Goal: Task Accomplishment & Management: Complete application form

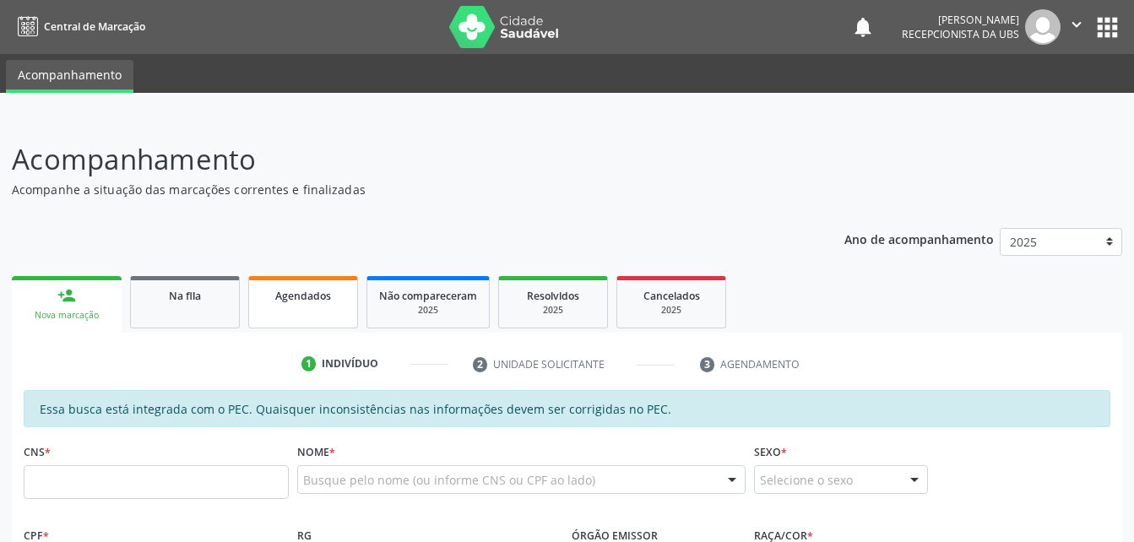
click at [309, 307] on link "Agendados" at bounding box center [303, 302] width 110 height 52
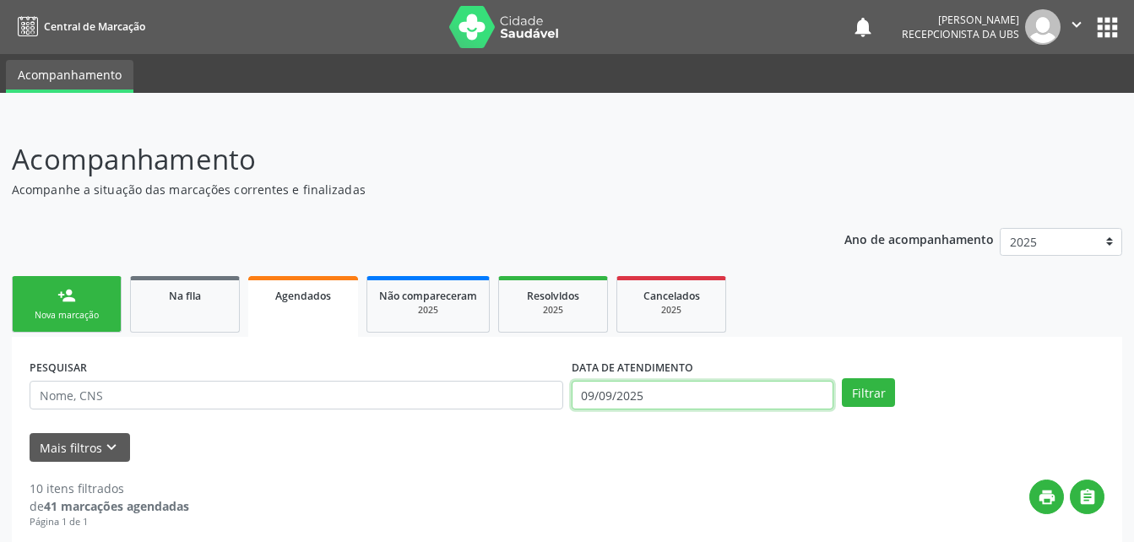
click at [663, 392] on input "09/09/2025" at bounding box center [703, 395] width 263 height 29
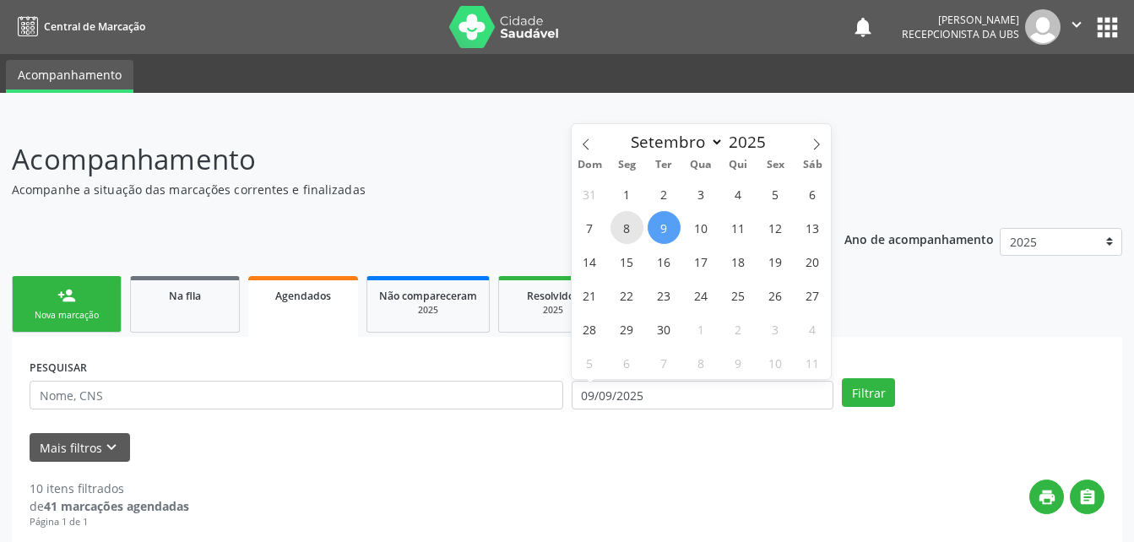
click at [638, 231] on span "8" at bounding box center [627, 227] width 33 height 33
type input "[DATE]"
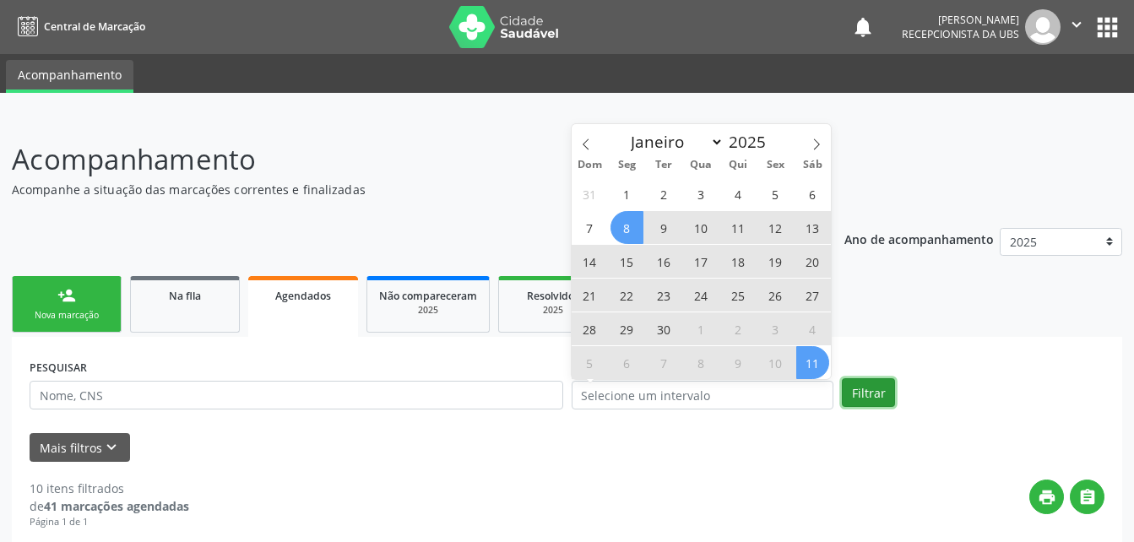
click at [869, 389] on button "Filtrar" at bounding box center [868, 392] width 53 height 29
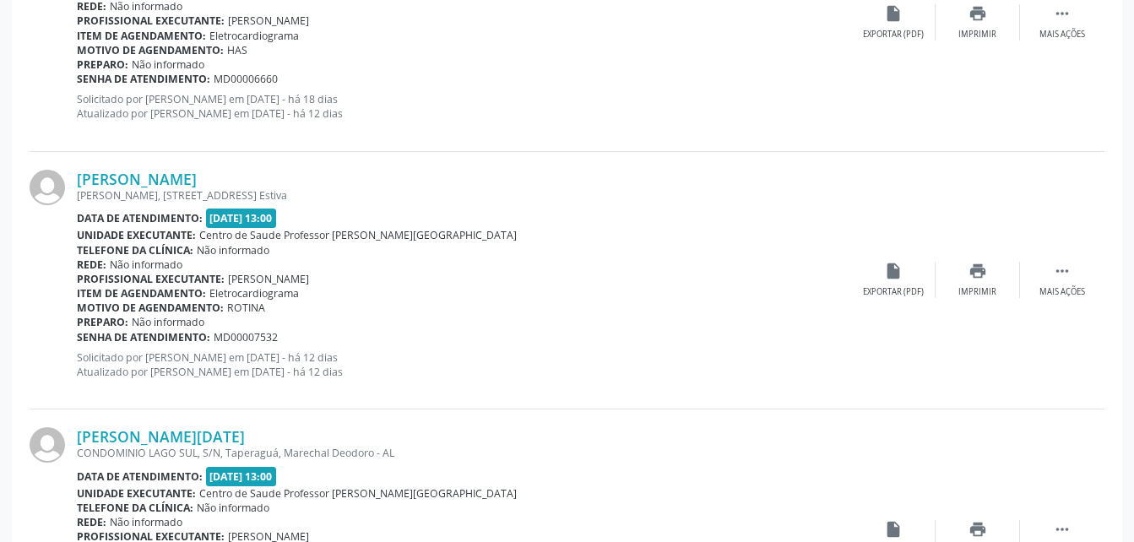
scroll to position [3919, 0]
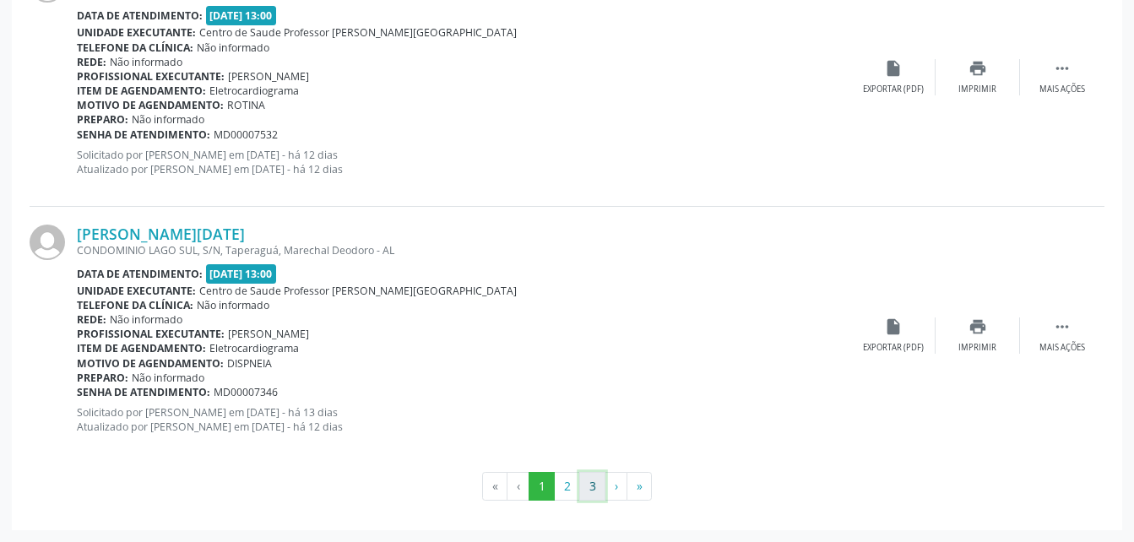
click at [590, 481] on button "3" at bounding box center [592, 486] width 26 height 29
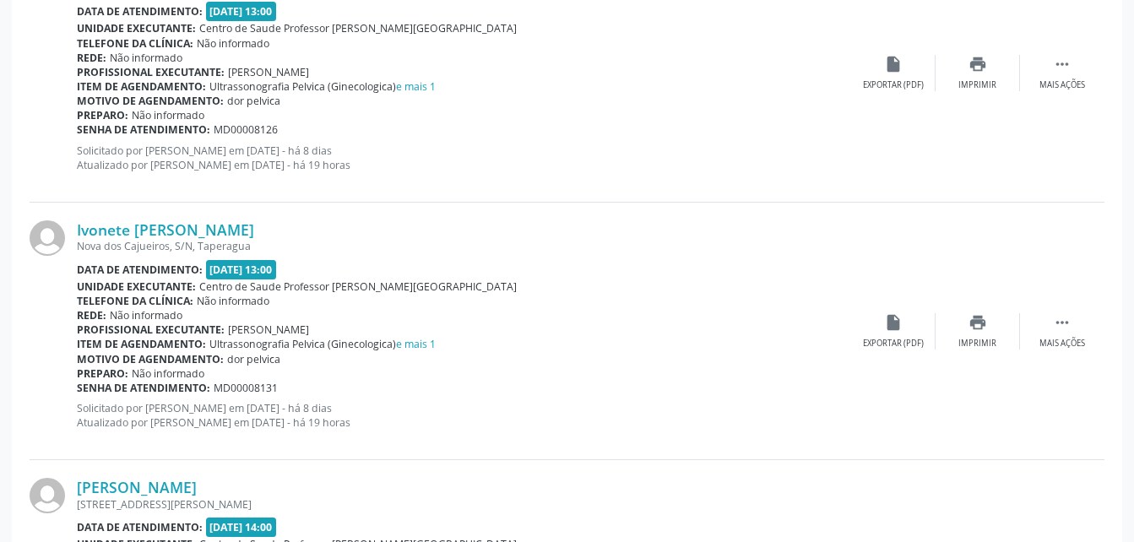
scroll to position [2887, 0]
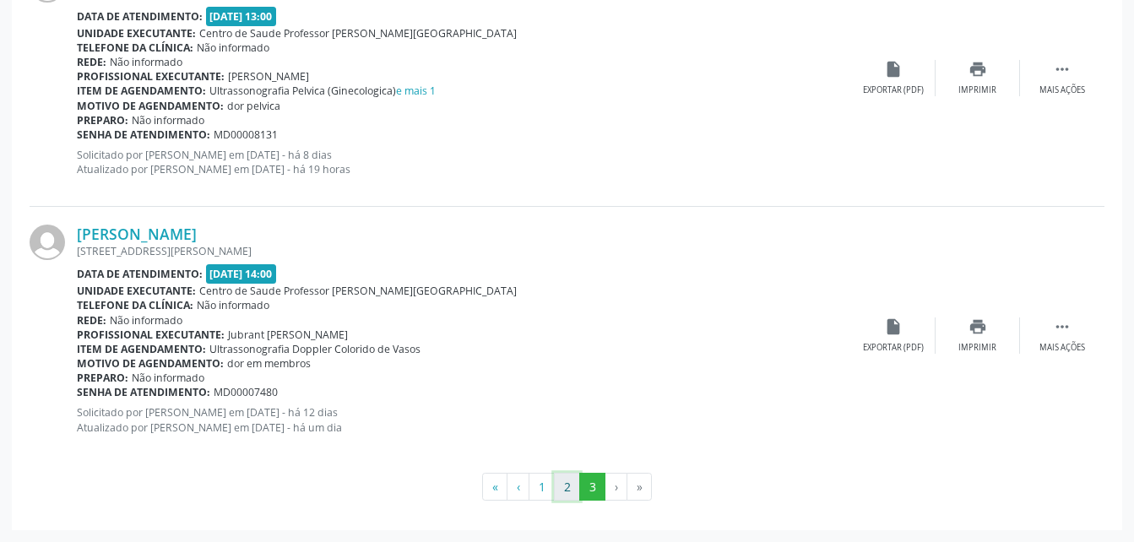
click at [568, 495] on button "2" at bounding box center [567, 487] width 26 height 29
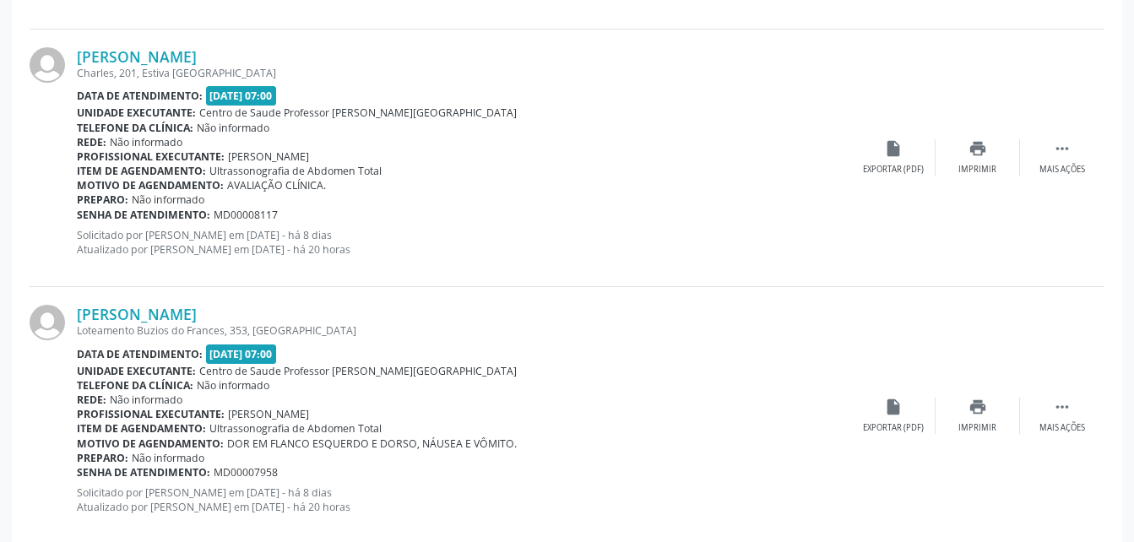
scroll to position [3919, 0]
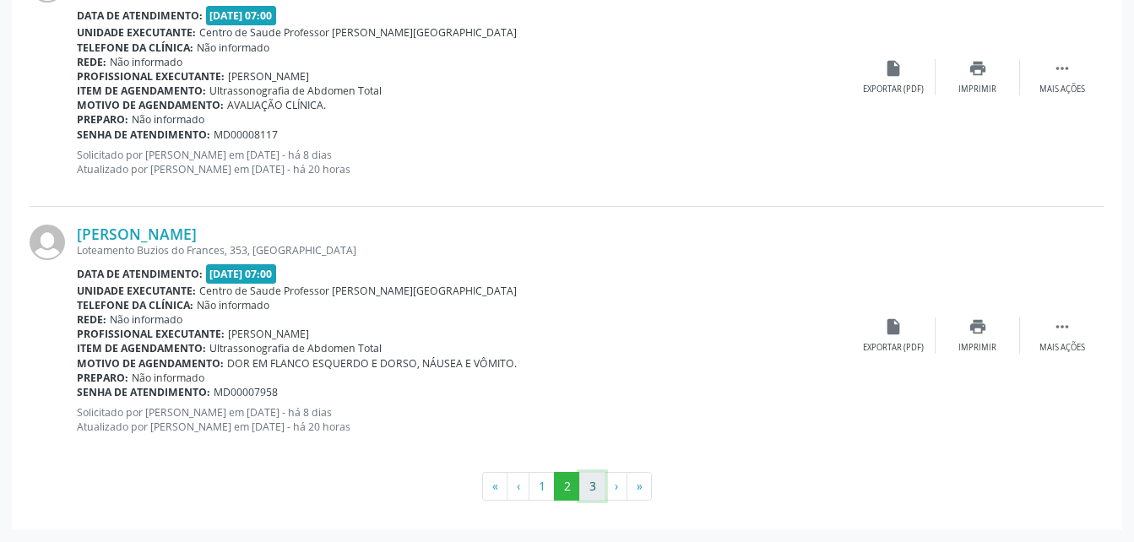
click at [592, 495] on button "3" at bounding box center [592, 486] width 26 height 29
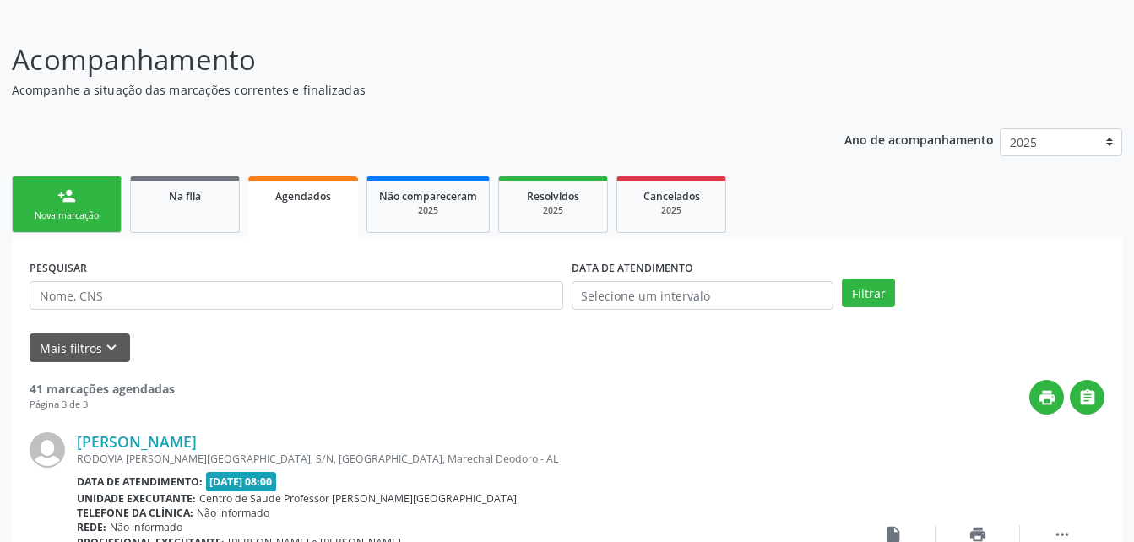
scroll to position [184, 0]
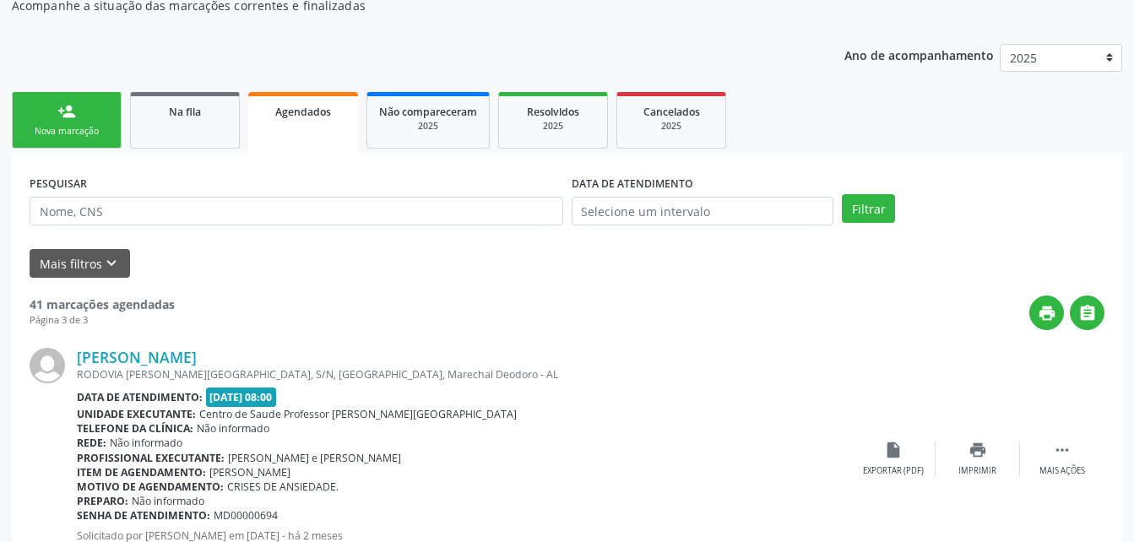
drag, startPoint x: 83, startPoint y: 112, endPoint x: 620, endPoint y: 356, distance: 589.7
click at [620, 356] on div "[PERSON_NAME]" at bounding box center [464, 357] width 774 height 19
click at [99, 109] on link "person_add Nova marcação" at bounding box center [67, 120] width 110 height 57
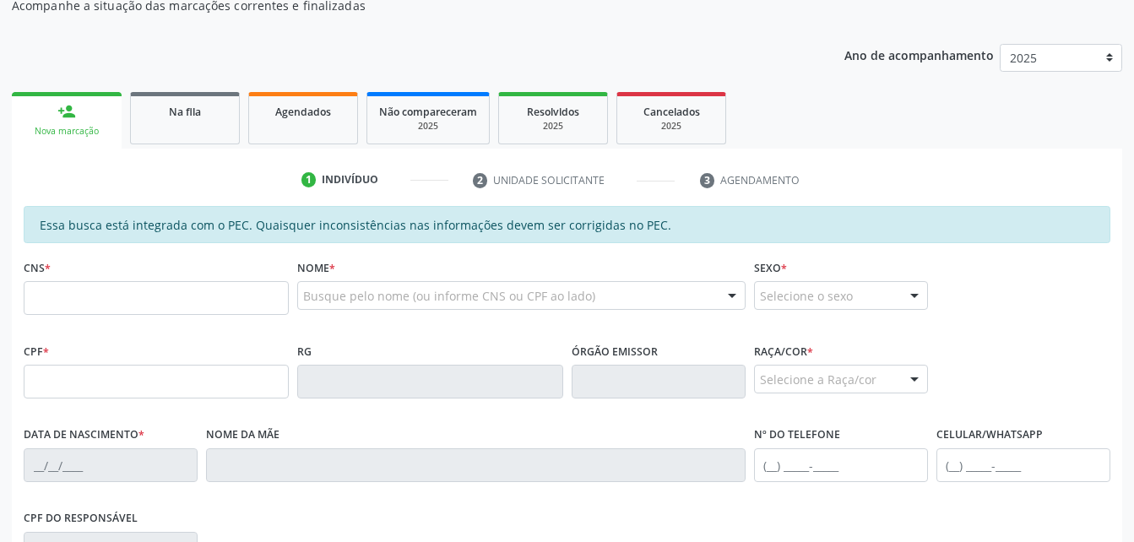
scroll to position [269, 0]
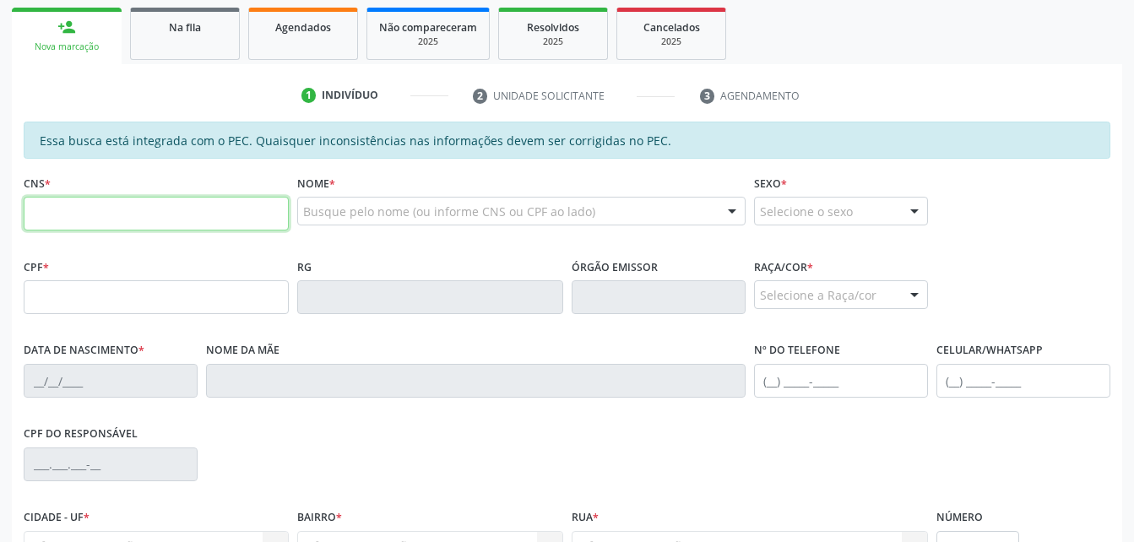
click at [187, 221] on input "text" at bounding box center [156, 214] width 265 height 34
type input "701 0058 5706 7491"
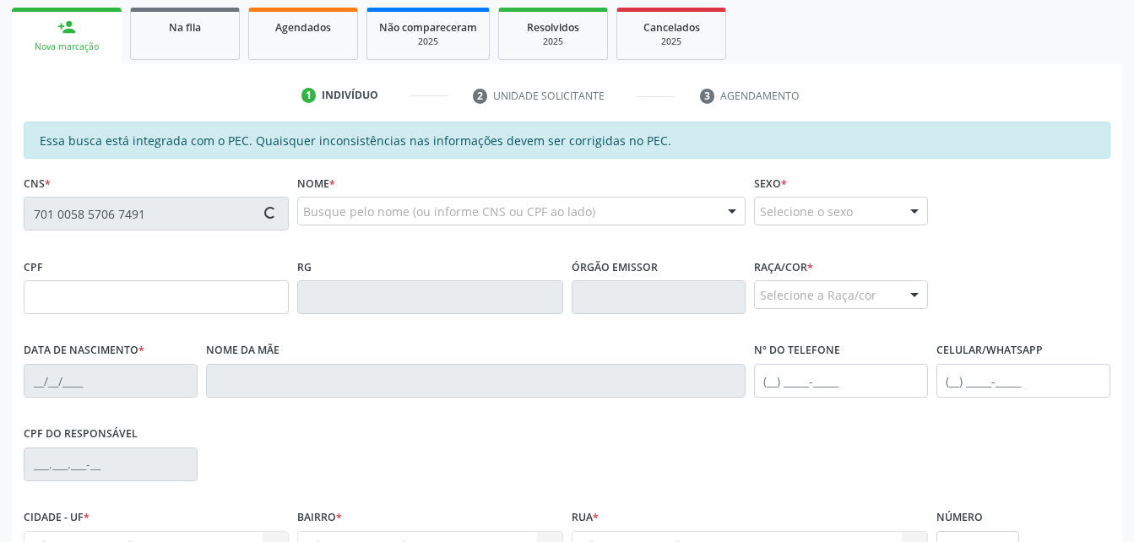
type input "026.109.094-11"
type input "[DATE]"
type input "[PERSON_NAME]"
type input "[PHONE_NUMBER]"
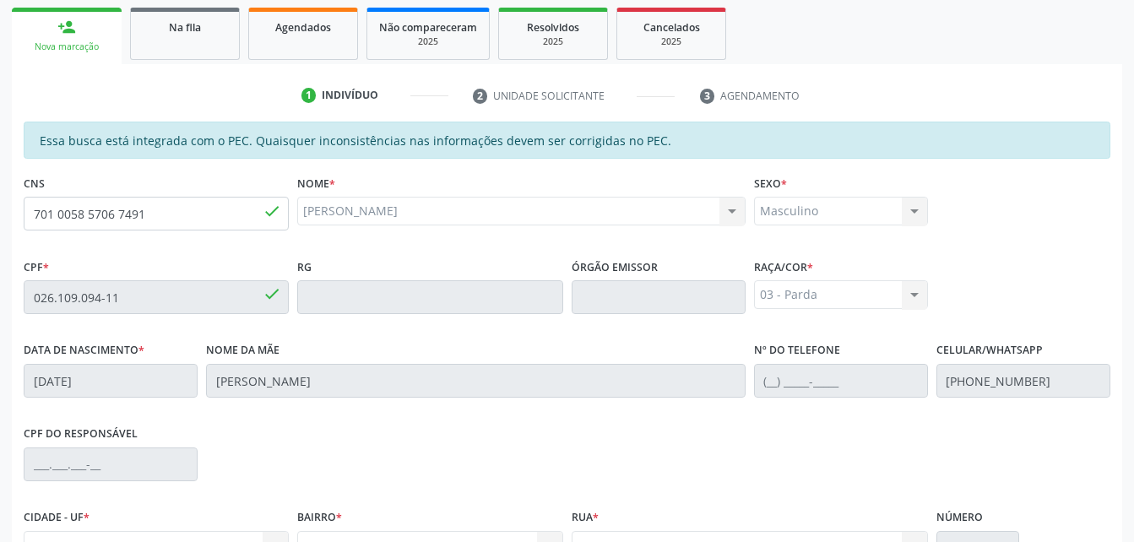
scroll to position [446, 0]
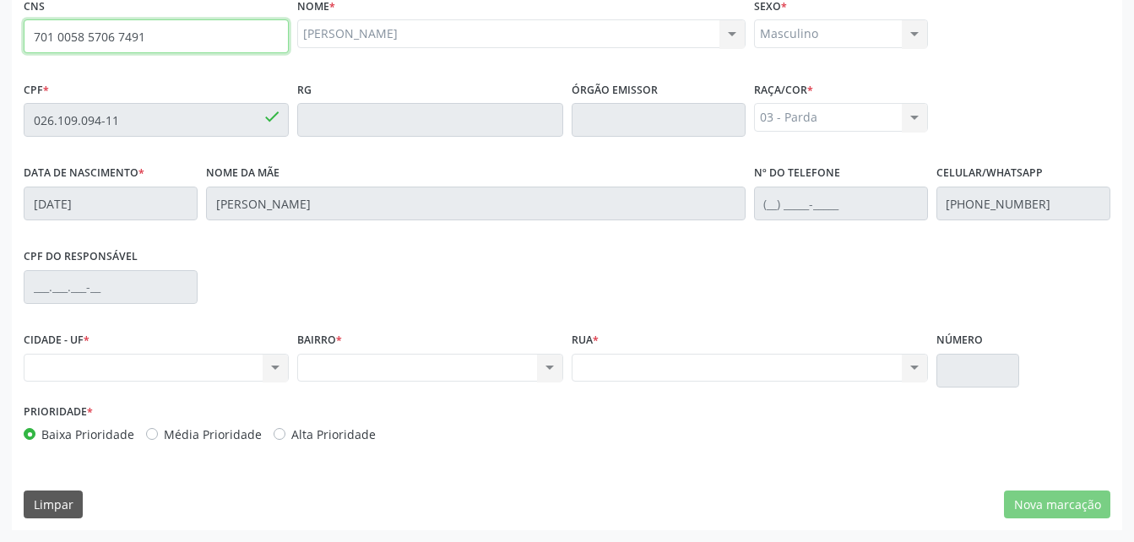
drag, startPoint x: 37, startPoint y: 35, endPoint x: 153, endPoint y: 47, distance: 116.3
click at [153, 47] on input "701 0058 5706 7491" at bounding box center [156, 36] width 265 height 34
